Goal: Communication & Community: Participate in discussion

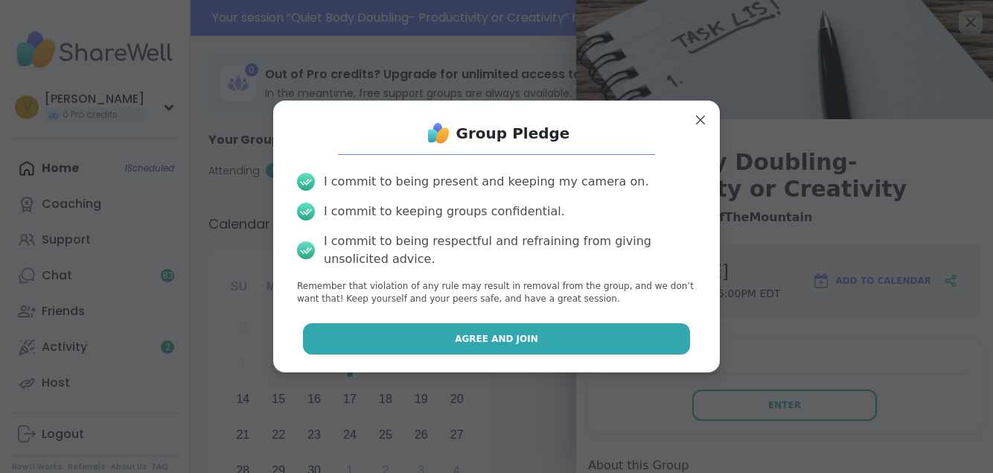
click at [575, 348] on button "Agree and Join" at bounding box center [497, 338] width 388 height 31
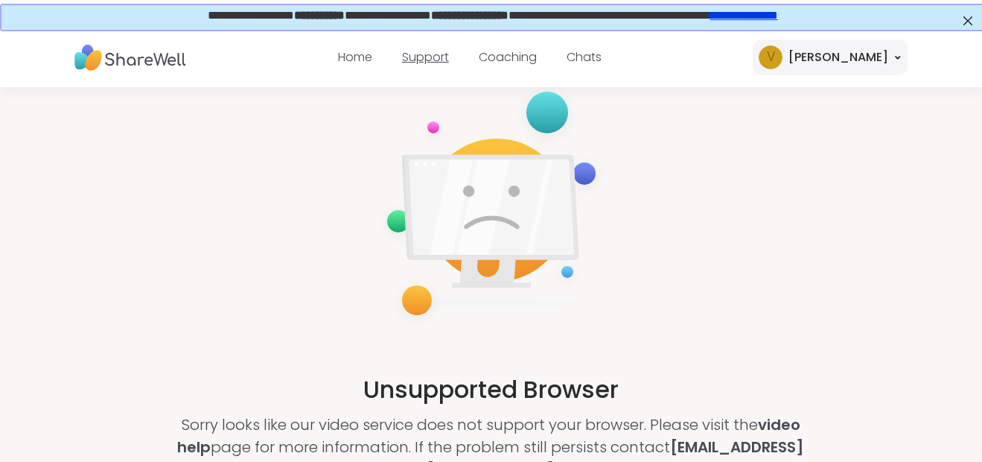
click at [449, 57] on link "Support" at bounding box center [425, 56] width 47 height 17
